Goal: Task Accomplishment & Management: Manage account settings

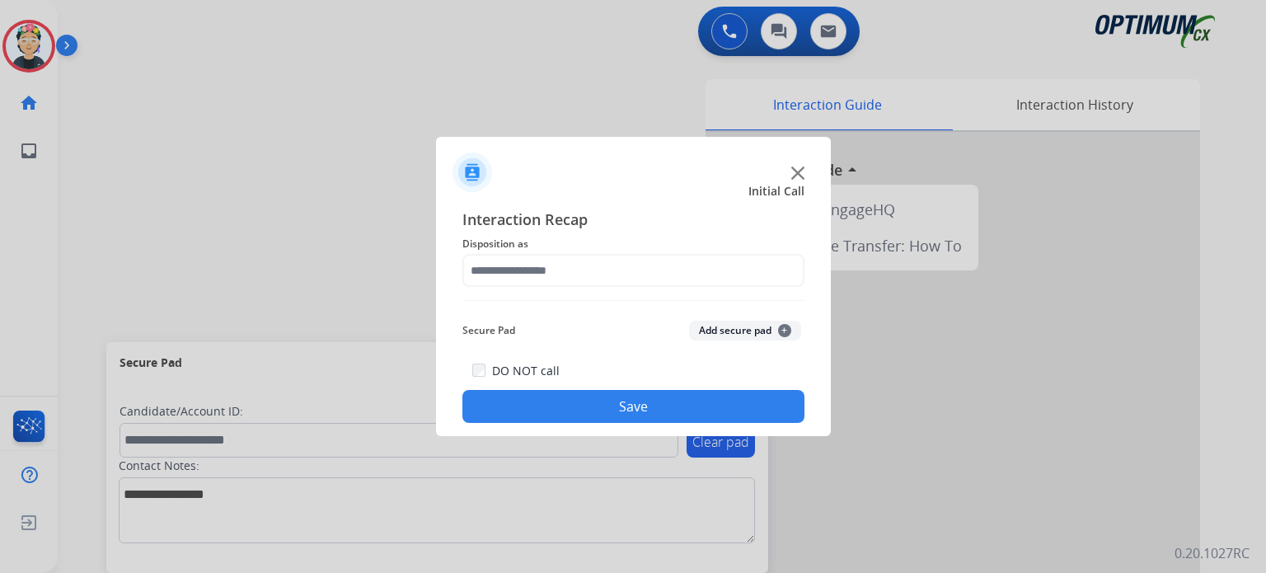
click at [796, 179] on img at bounding box center [797, 172] width 13 height 13
click at [795, 177] on div at bounding box center [633, 166] width 395 height 58
click at [794, 177] on img at bounding box center [797, 172] width 13 height 13
click at [794, 177] on div at bounding box center [952, 439] width 494 height 615
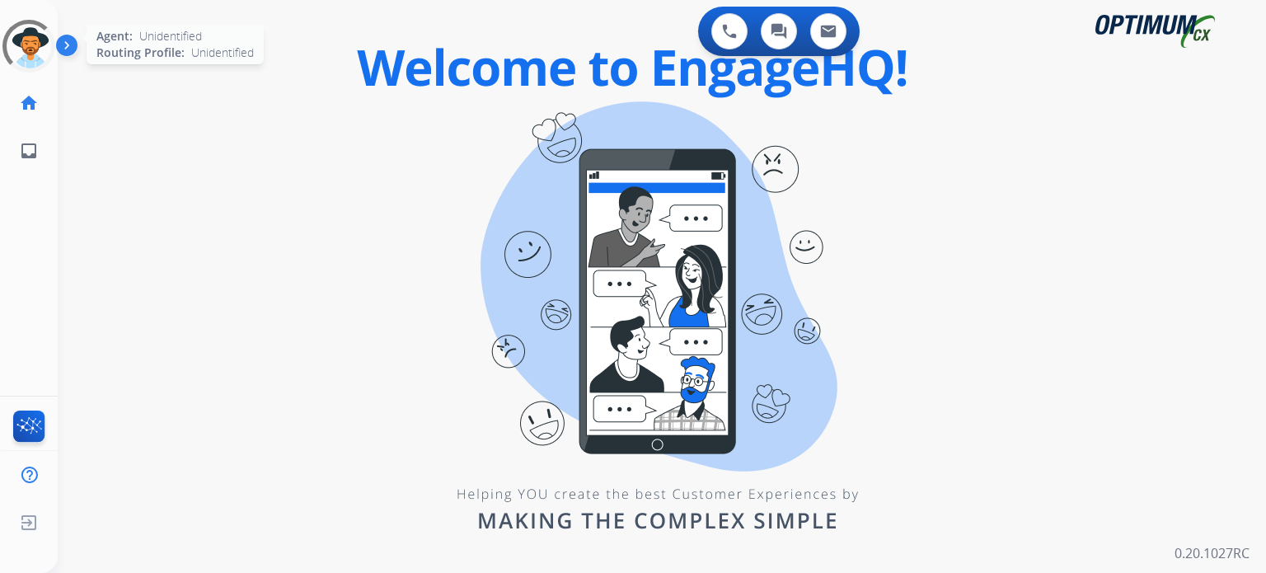
click at [21, 53] on div at bounding box center [28, 45] width 59 height 59
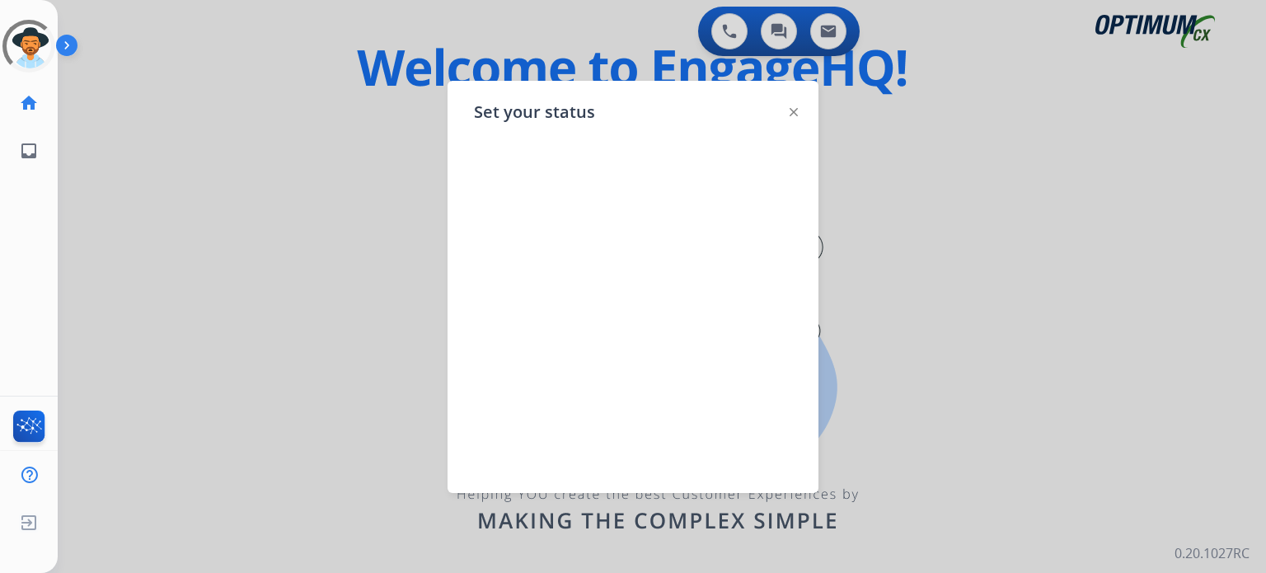
click at [793, 112] on img at bounding box center [794, 112] width 8 height 8
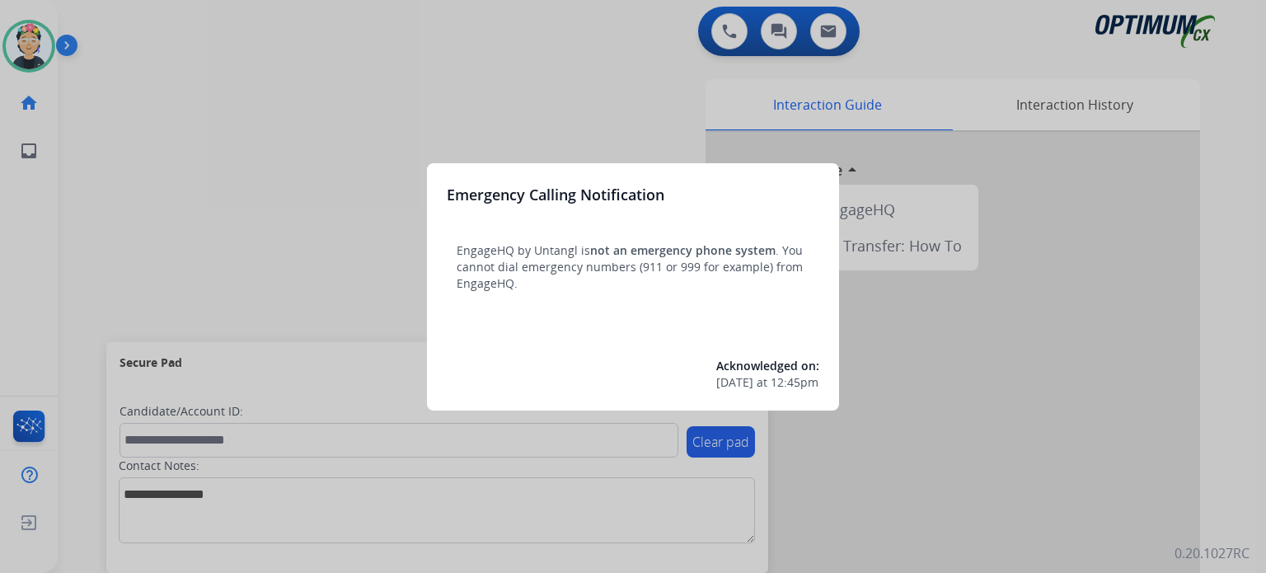
click at [19, 53] on div at bounding box center [633, 286] width 1266 height 573
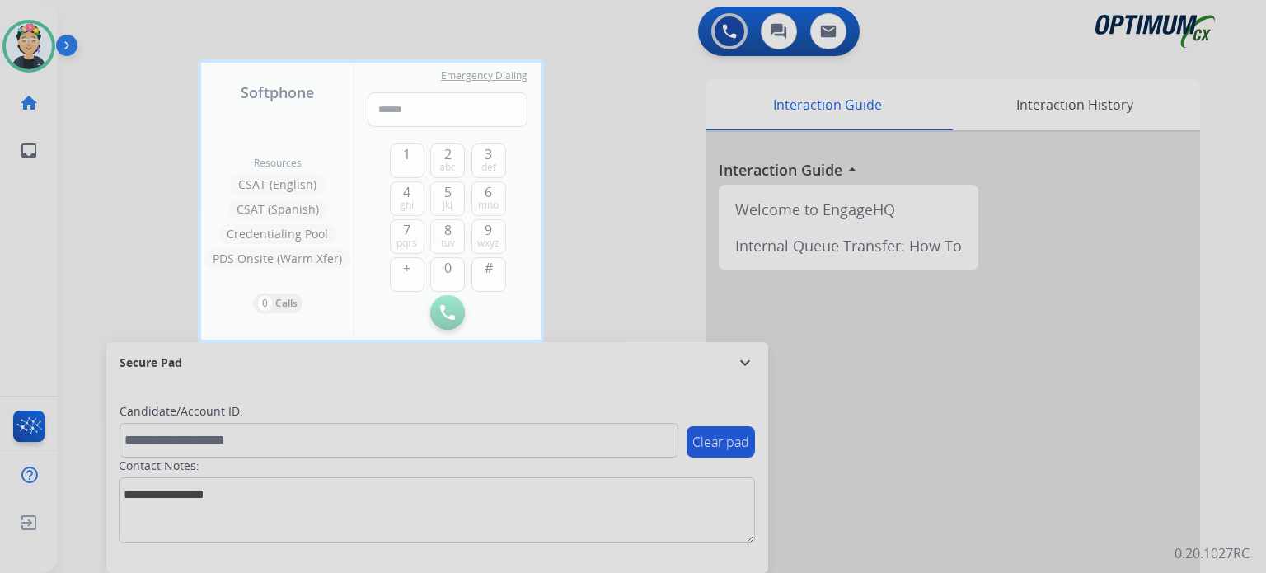
click at [19, 54] on div at bounding box center [633, 286] width 1266 height 573
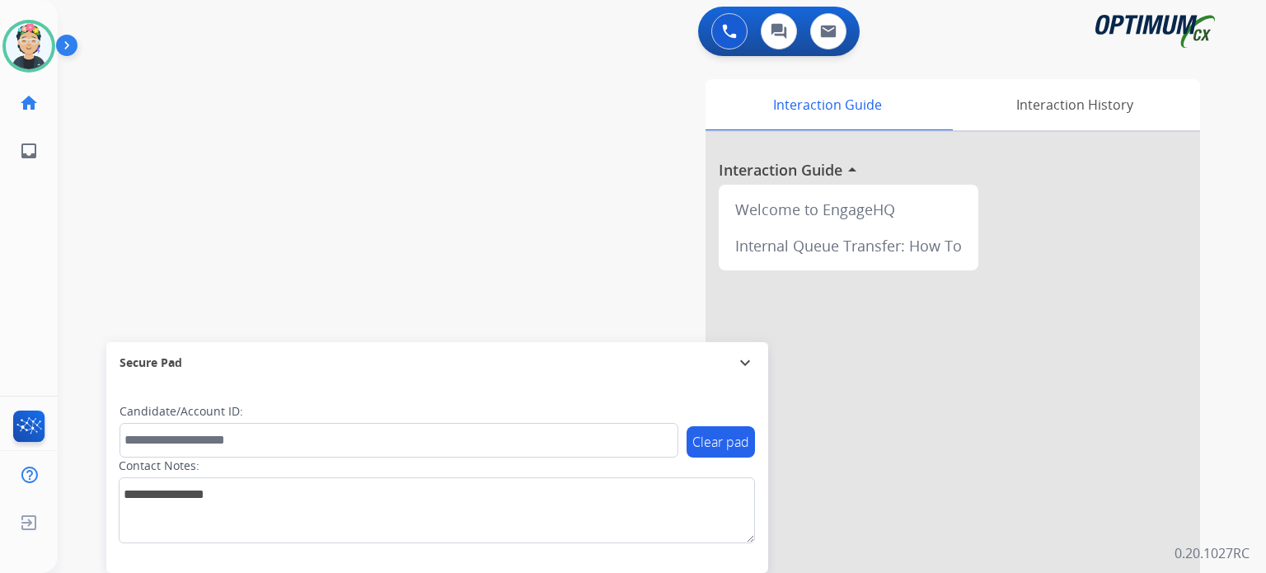
click at [19, 54] on img at bounding box center [29, 46] width 46 height 46
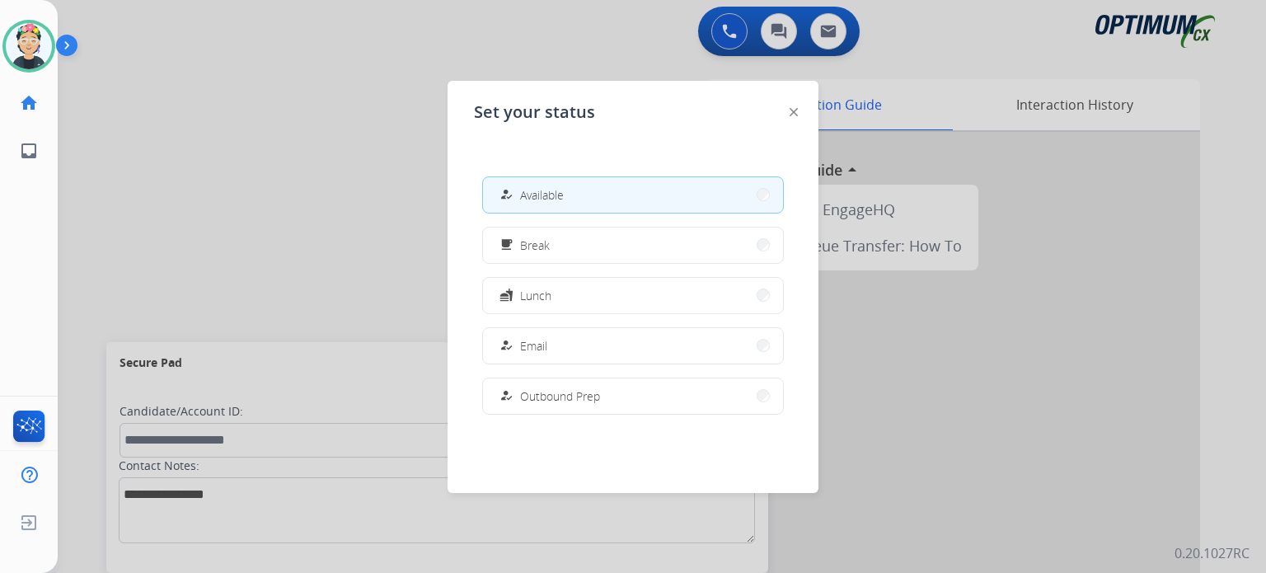
scroll to position [410, 0]
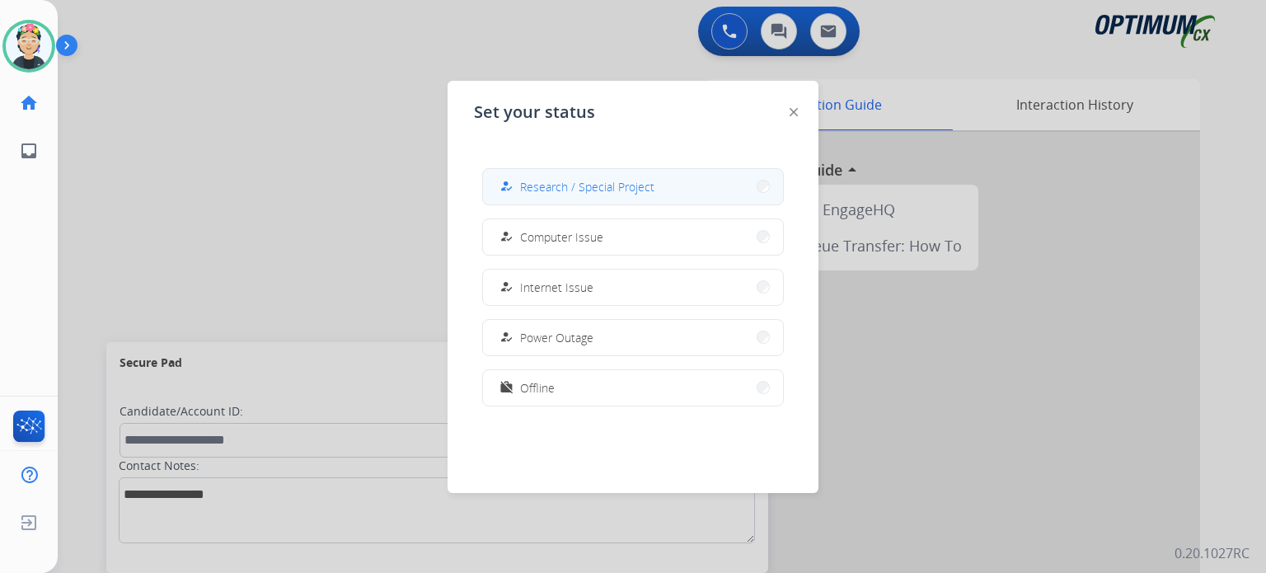
click at [614, 194] on span "Research / Special Project" at bounding box center [587, 186] width 134 height 17
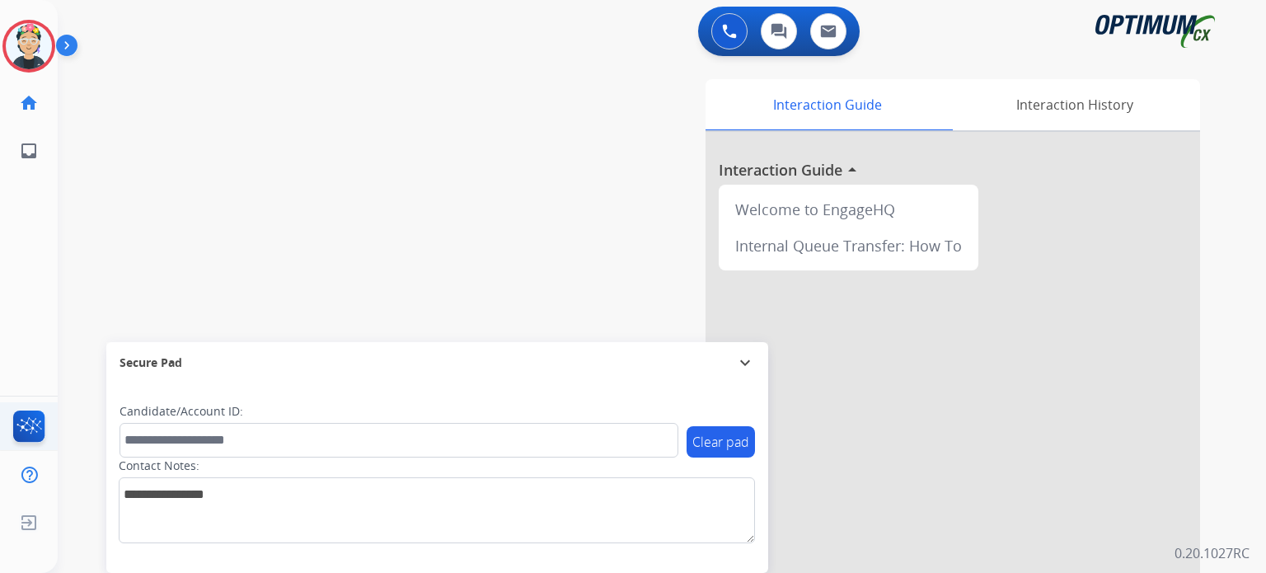
click at [36, 409] on ul "FocalPoints" at bounding box center [29, 426] width 58 height 48
click at [16, 463] on img at bounding box center [29, 474] width 30 height 31
click at [13, 429] on img at bounding box center [29, 429] width 39 height 38
